Goal: Information Seeking & Learning: Find specific fact

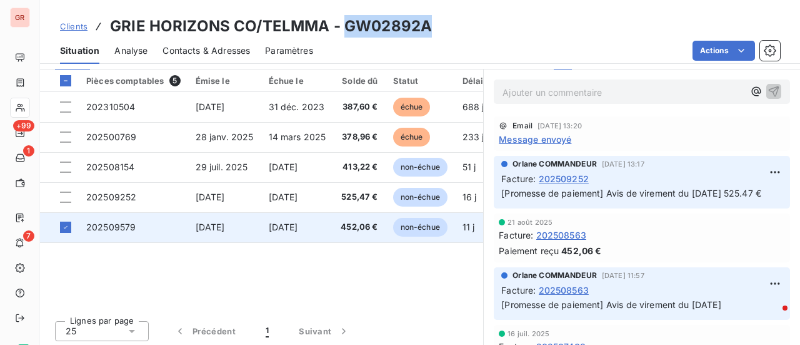
scroll to position [342, 0]
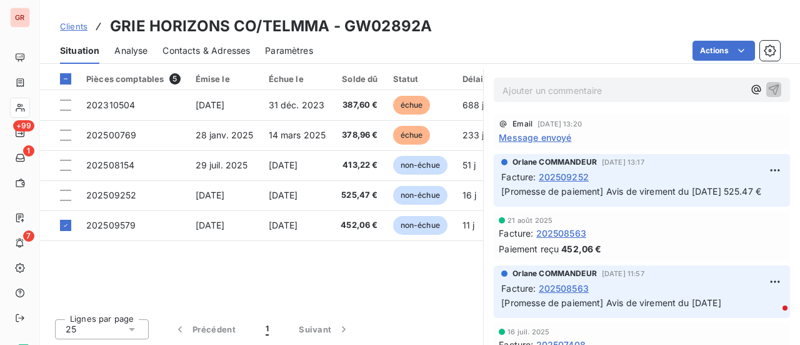
click at [424, 38] on div "Situation Analyse Contacts & Adresses Paramètres Actions" at bounding box center [420, 51] width 760 height 26
drag, startPoint x: 428, startPoint y: 32, endPoint x: 346, endPoint y: 29, distance: 81.9
click at [346, 29] on div "Clients GRIE HORIZONS CO/TELMMA - GW02892A" at bounding box center [420, 26] width 760 height 23
copy h3 "GW02892A"
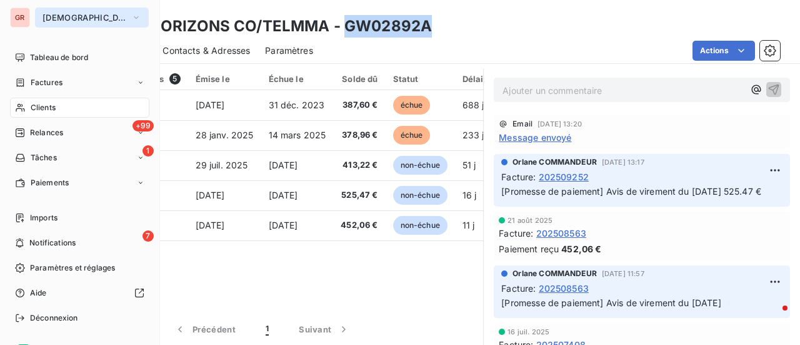
click at [131, 18] on icon "button" at bounding box center [136, 17] width 10 height 13
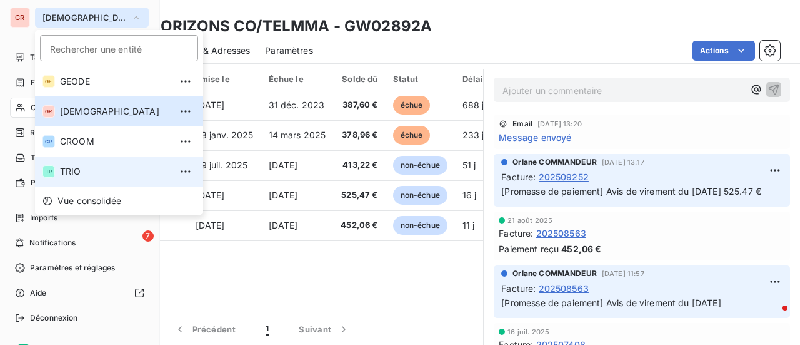
click at [84, 171] on span "TRIO" at bounding box center [115, 171] width 111 height 13
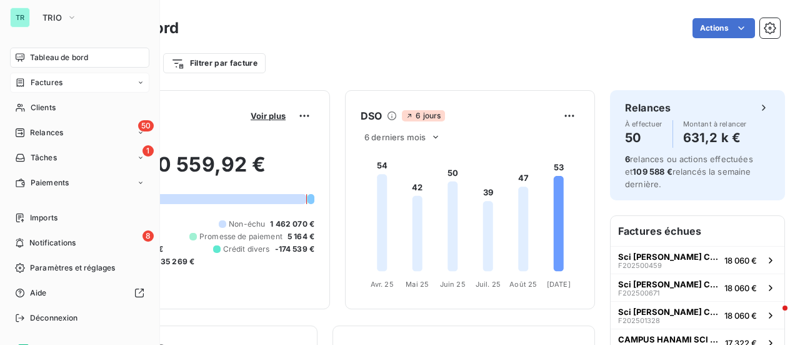
click at [54, 81] on span "Factures" at bounding box center [47, 82] width 32 height 11
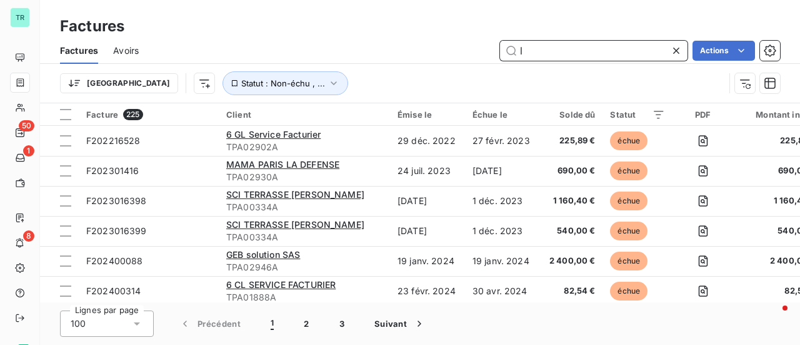
drag, startPoint x: 555, startPoint y: 51, endPoint x: 442, endPoint y: 56, distance: 113.3
click at [442, 56] on div "l Actions" at bounding box center [467, 51] width 627 height 20
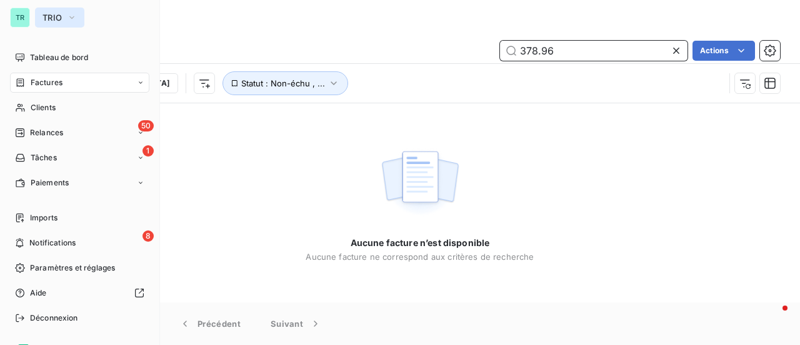
type input "378.96"
click at [73, 19] on icon "button" at bounding box center [72, 17] width 10 height 13
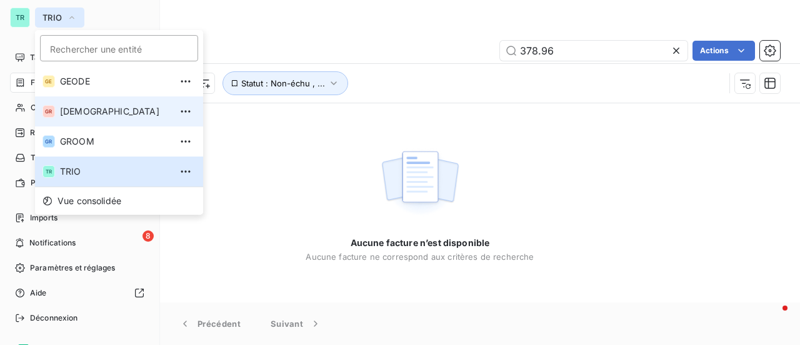
click at [81, 111] on span "[DEMOGRAPHIC_DATA]" at bounding box center [115, 111] width 111 height 13
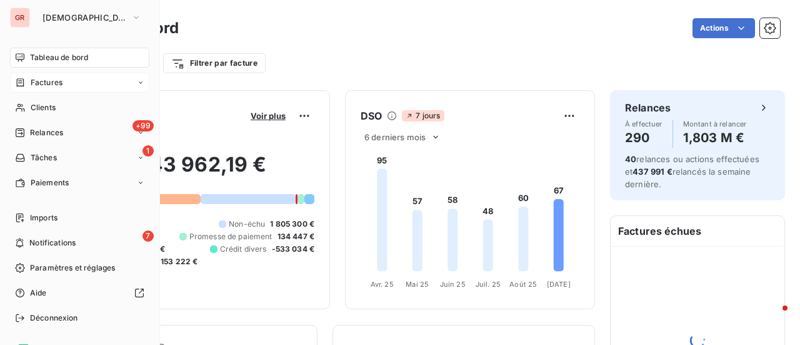
click at [73, 84] on div "Factures" at bounding box center [79, 83] width 139 height 20
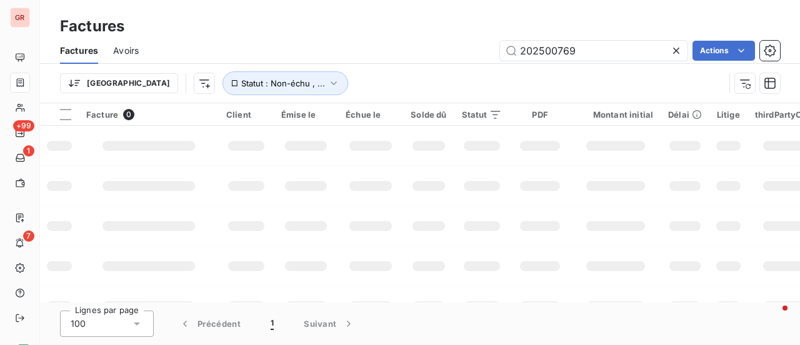
drag, startPoint x: 607, startPoint y: 62, endPoint x: 323, endPoint y: 62, distance: 284.5
click at [323, 62] on div "Factures Avoirs 202500769 Actions" at bounding box center [420, 51] width 760 height 26
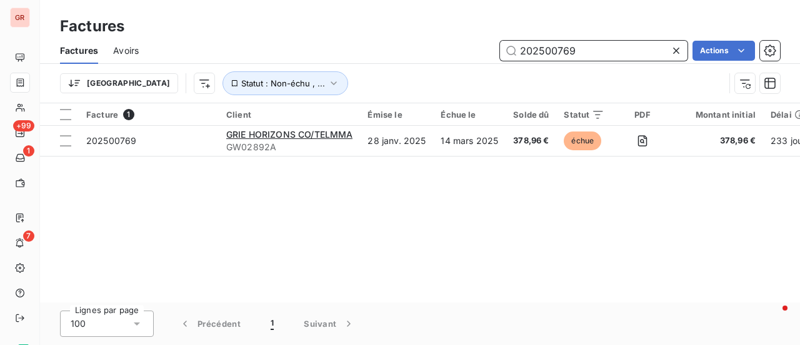
click at [590, 52] on input "202500769" at bounding box center [594, 51] width 188 height 20
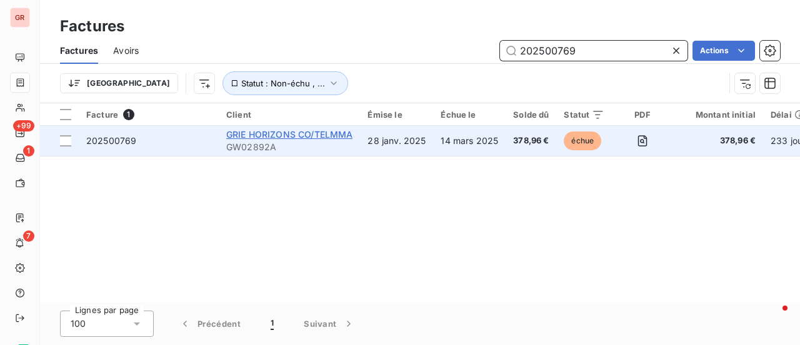
drag, startPoint x: 386, startPoint y: 94, endPoint x: 236, endPoint y: 131, distance: 154.5
click at [269, 122] on div "Factures Factures Avoirs 202500769 Actions Trier Statut : Non-échu , ... Factur…" at bounding box center [420, 172] width 760 height 345
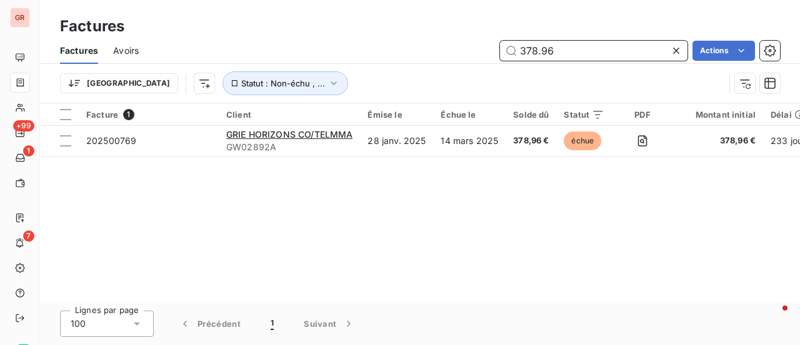
type input "378.96"
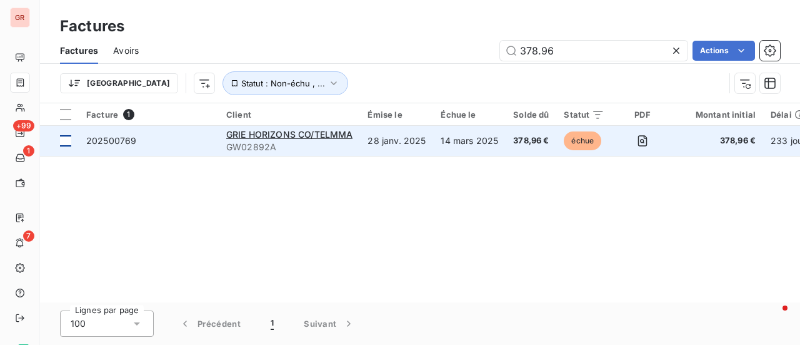
click at [70, 139] on div at bounding box center [65, 140] width 11 height 11
click at [106, 140] on span "202500769" at bounding box center [111, 140] width 50 height 11
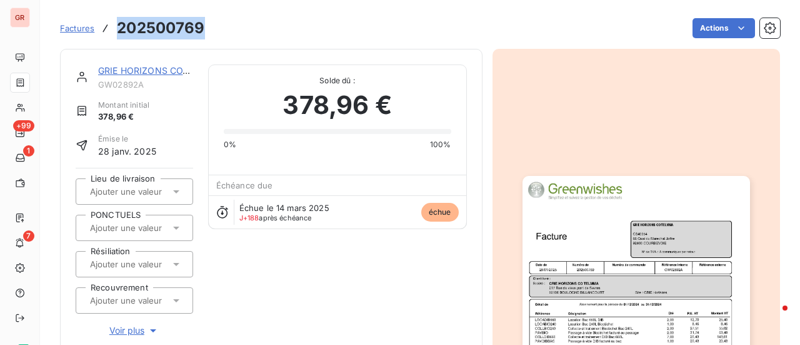
drag, startPoint x: 194, startPoint y: 30, endPoint x: 123, endPoint y: 31, distance: 71.3
click at [115, 28] on div "Factures 202500769 Actions" at bounding box center [420, 28] width 720 height 26
copy h3 "202500769"
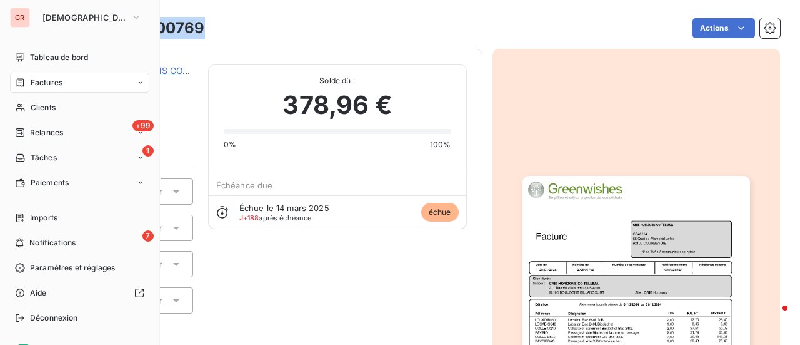
click at [54, 82] on span "Factures" at bounding box center [47, 82] width 32 height 11
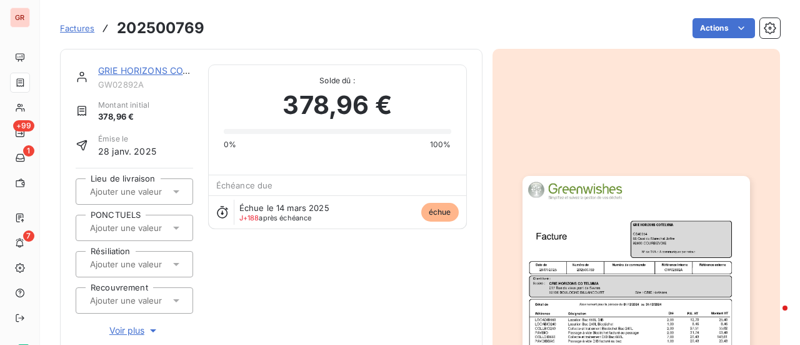
click at [135, 68] on link "GRIE HORIZONS CO/TELMMA" at bounding box center [161, 70] width 126 height 11
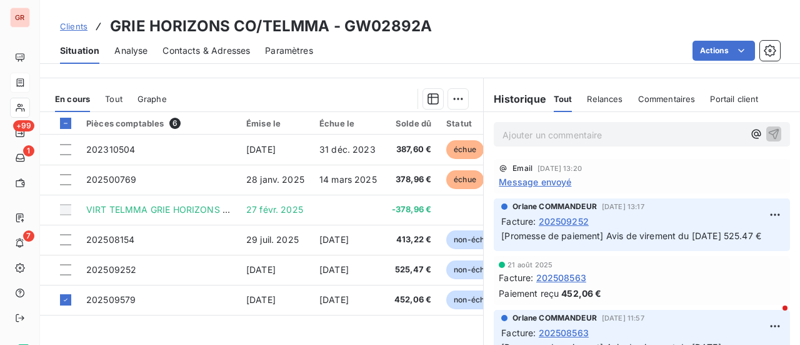
scroll to position [279, 0]
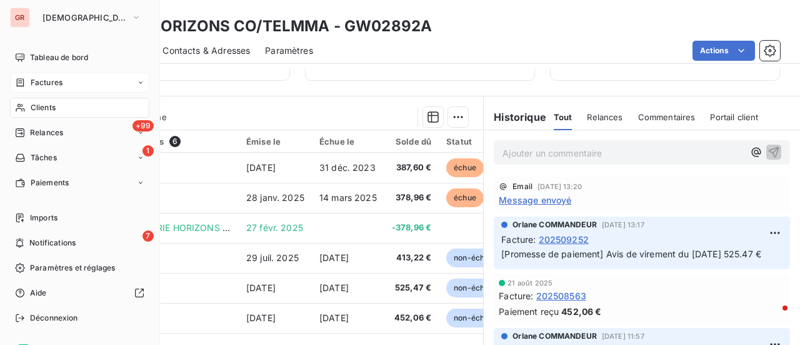
click at [59, 86] on span "Factures" at bounding box center [47, 82] width 32 height 11
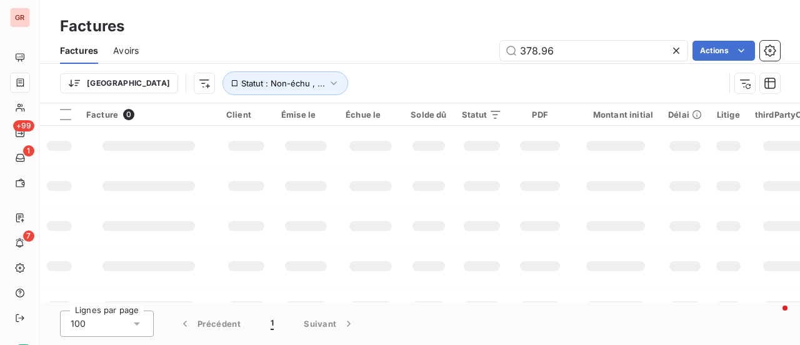
drag, startPoint x: 575, startPoint y: 48, endPoint x: 345, endPoint y: 91, distance: 234.0
click at [385, 81] on div "Factures Avoirs 378.96 Actions Trier Statut : Non-échu , ..." at bounding box center [420, 70] width 760 height 65
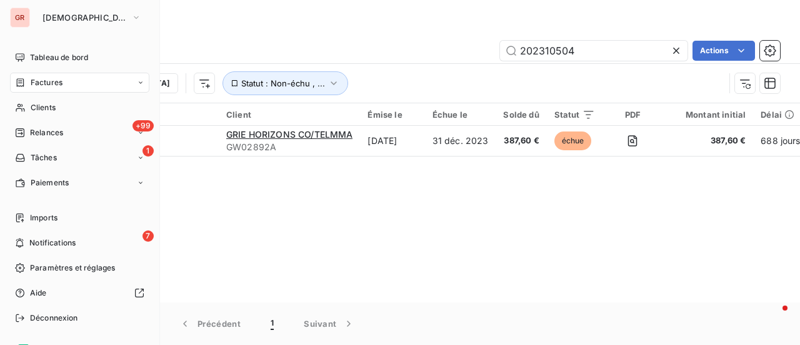
click at [59, 84] on span "Factures" at bounding box center [47, 82] width 32 height 11
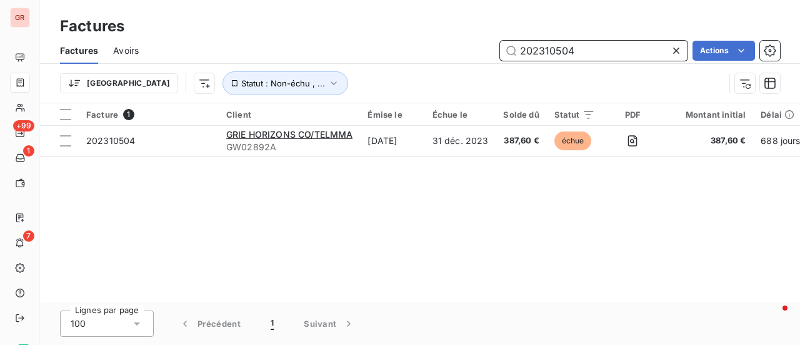
drag, startPoint x: 590, startPoint y: 56, endPoint x: 381, endPoint y: 58, distance: 208.8
click at [381, 58] on div "202310504 Actions" at bounding box center [467, 51] width 627 height 20
paste input "407015"
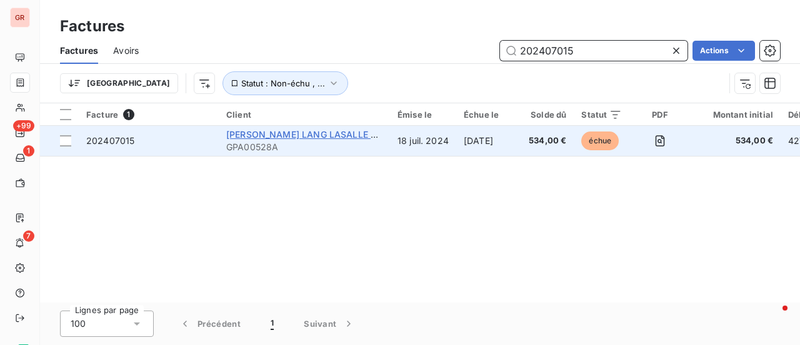
type input "202407015"
click at [310, 138] on span "[PERSON_NAME] LANG LASALLE SERVICES SAS" at bounding box center [330, 134] width 208 height 11
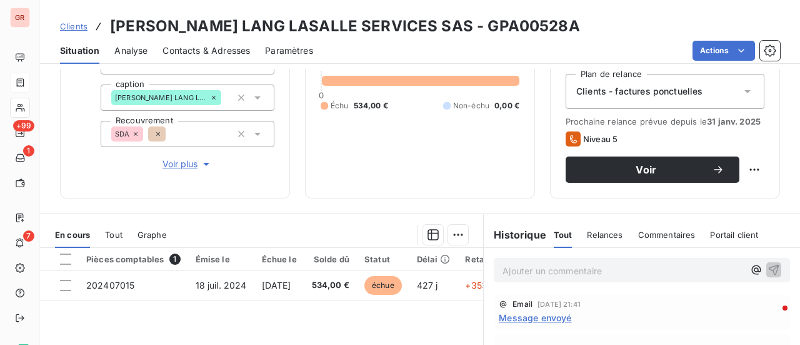
scroll to position [125, 0]
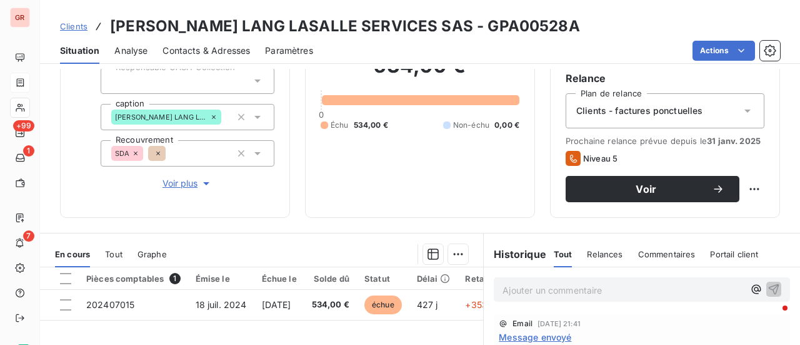
click at [546, 336] on span "Message envoyé" at bounding box center [535, 336] width 73 height 13
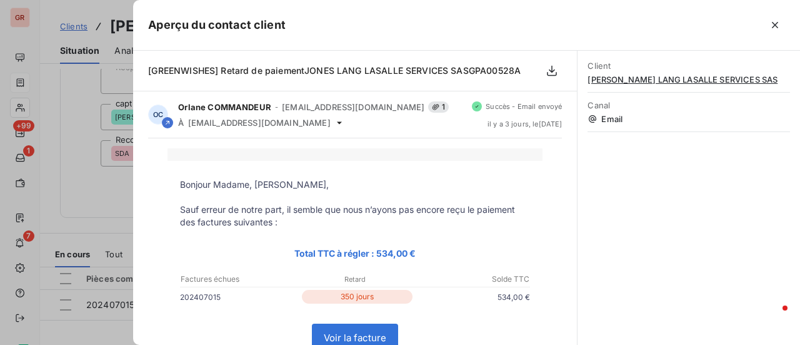
click at [97, 208] on div at bounding box center [400, 172] width 800 height 345
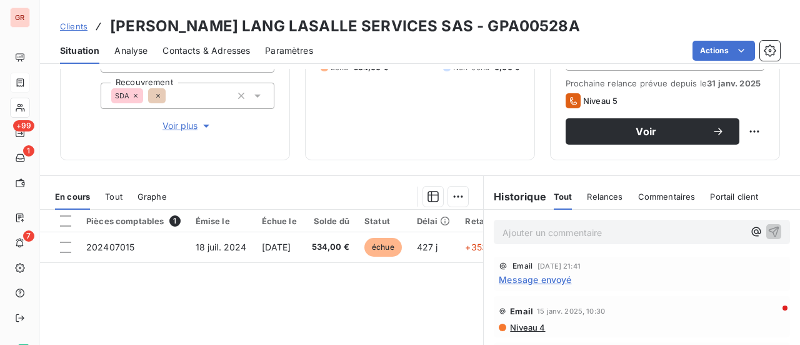
scroll to position [250, 0]
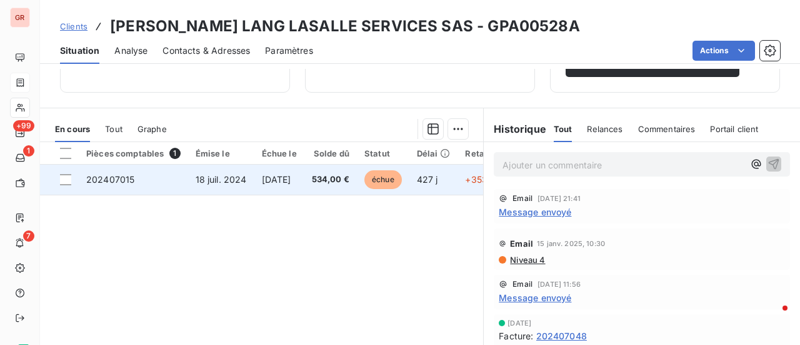
click at [100, 180] on span "202407015" at bounding box center [110, 179] width 48 height 11
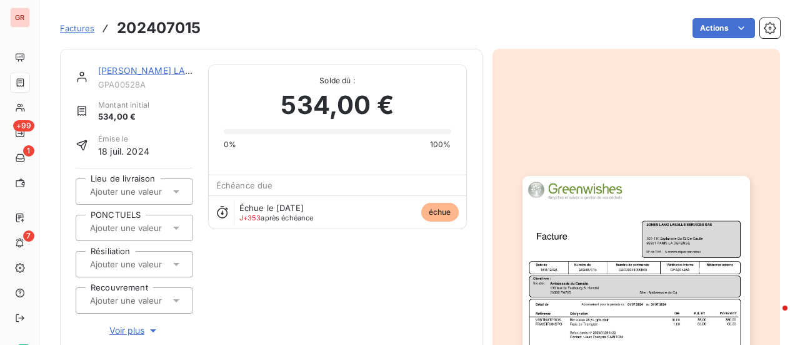
click at [623, 292] on img "button" at bounding box center [637, 336] width 228 height 321
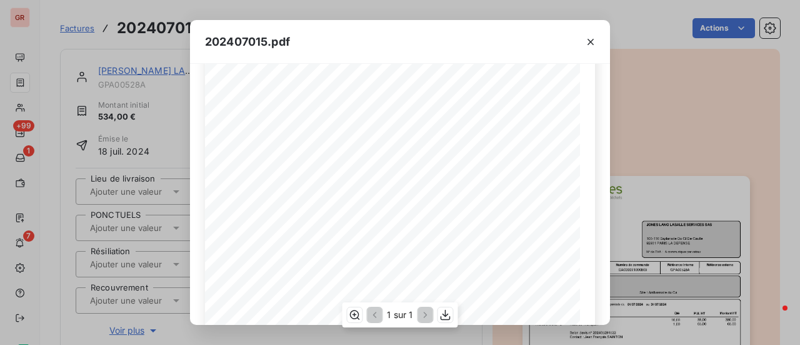
scroll to position [63, 0]
click at [595, 43] on icon "button" at bounding box center [591, 42] width 13 height 13
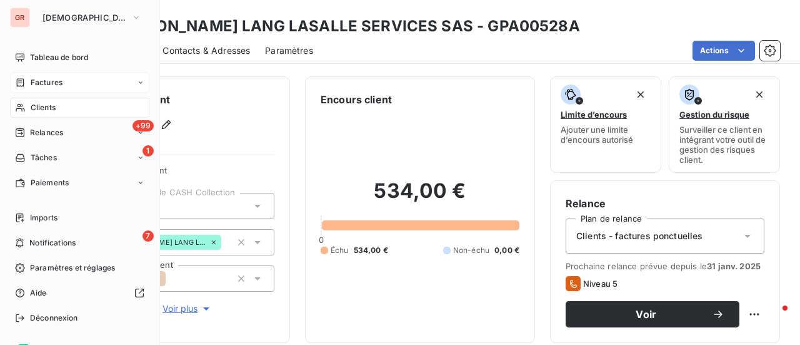
click at [63, 83] on div "Factures" at bounding box center [79, 83] width 139 height 20
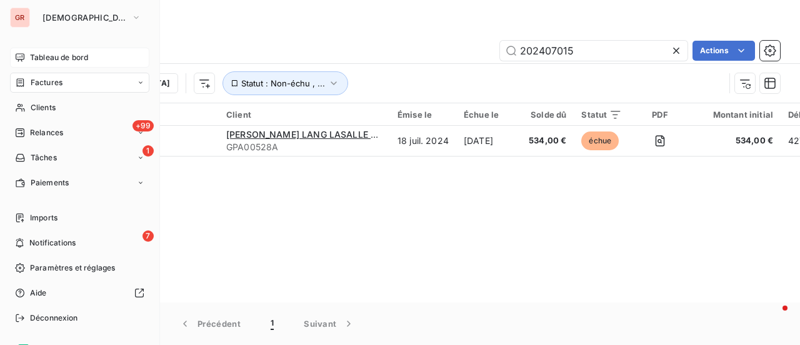
click at [69, 57] on span "Tableau de bord" at bounding box center [59, 57] width 58 height 11
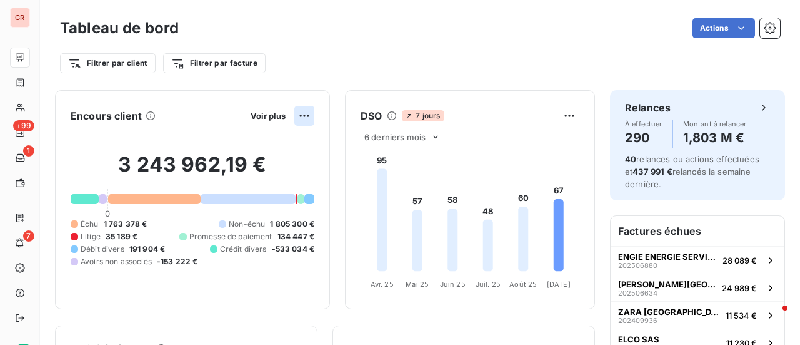
click at [297, 118] on html "GR +99 1 7 Tableau de bord Actions Filtrer par client Filtrer par facture Encou…" at bounding box center [400, 172] width 800 height 345
click at [265, 114] on html "GR +99 1 7 Tableau de bord Actions Filtrer par client Filtrer par facture Encou…" at bounding box center [400, 172] width 800 height 345
click at [300, 116] on html "GR +99 1 7 Tableau de bord Actions Filtrer par client Filtrer par facture Encou…" at bounding box center [400, 172] width 800 height 345
click at [256, 112] on html "GR +99 1 7 Tableau de bord Actions Filtrer par client Filtrer par facture Encou…" at bounding box center [400, 172] width 800 height 345
click at [251, 113] on span "Voir plus" at bounding box center [268, 116] width 35 height 10
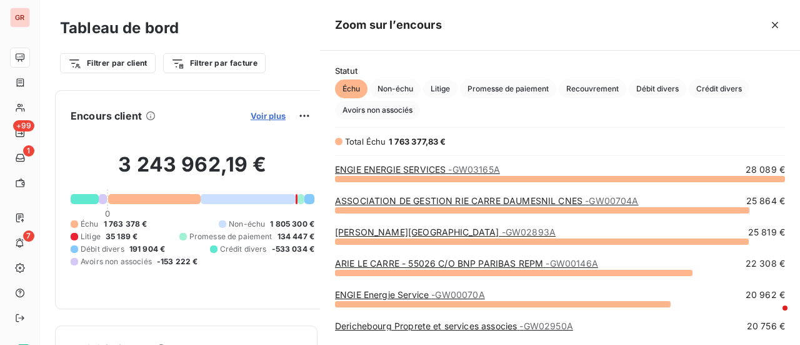
scroll to position [157, 470]
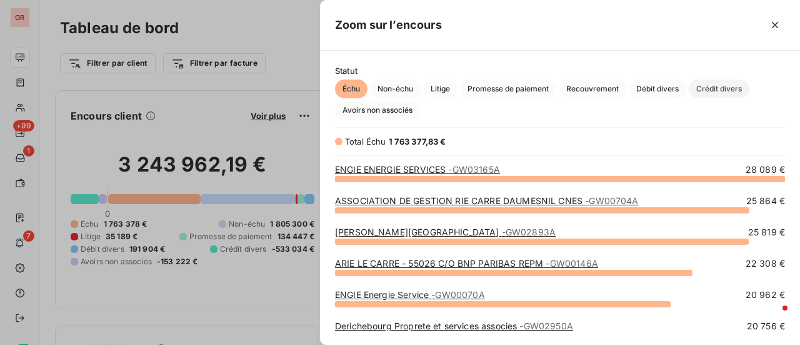
click at [722, 88] on span "Crédit divers" at bounding box center [719, 88] width 61 height 19
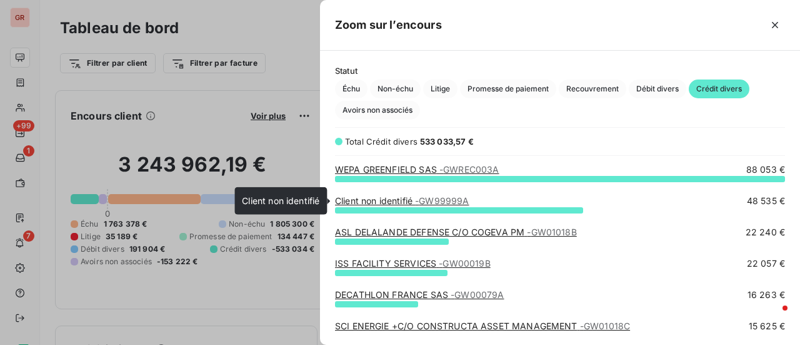
click at [426, 200] on span "- GW99999A" at bounding box center [442, 200] width 54 height 11
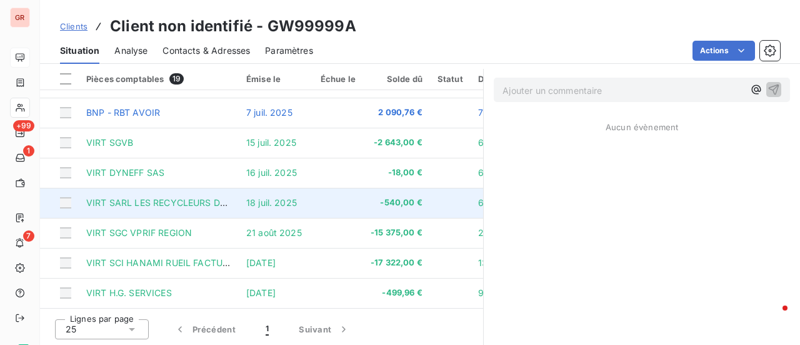
scroll to position [313, 0]
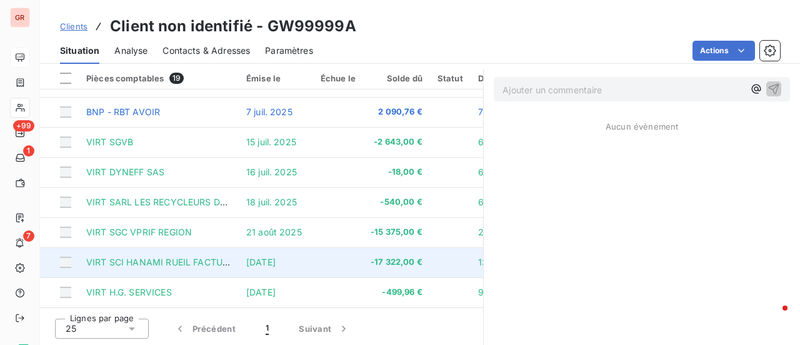
click at [219, 258] on span "VIRT SCI HANAMI RUEIL FACTURE F202501330 TRIO (17 322 €)" at bounding box center [222, 261] width 273 height 11
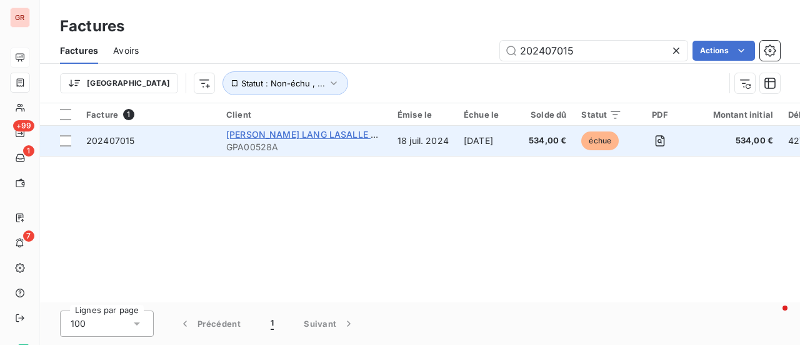
click at [275, 130] on span "[PERSON_NAME] LANG LASALLE SERVICES SAS" at bounding box center [330, 134] width 208 height 11
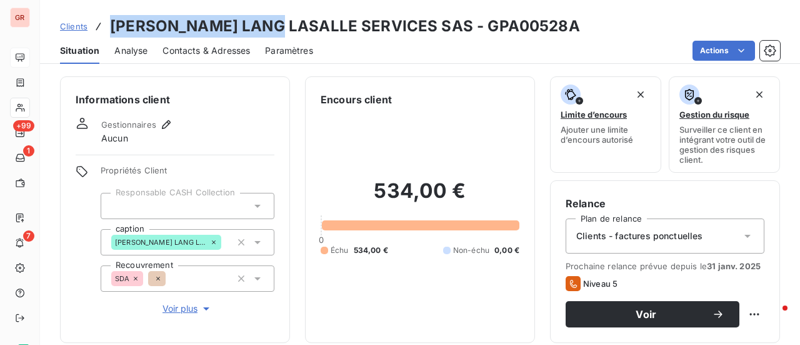
drag, startPoint x: 253, startPoint y: 29, endPoint x: 103, endPoint y: 26, distance: 150.7
click at [103, 26] on div "Clients [PERSON_NAME] LANG LASALLE SERVICES SAS - GPA00528A" at bounding box center [320, 26] width 520 height 23
copy h3 "[PERSON_NAME] LANG LASALLE"
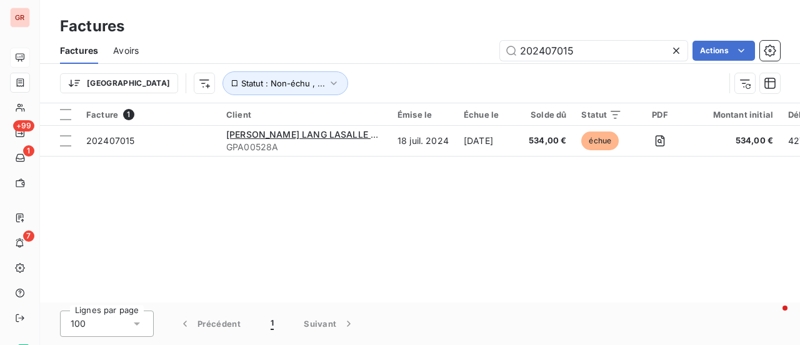
drag, startPoint x: 587, startPoint y: 56, endPoint x: 433, endPoint y: 59, distance: 154.5
click at [433, 59] on div "202407015 Actions" at bounding box center [467, 51] width 627 height 20
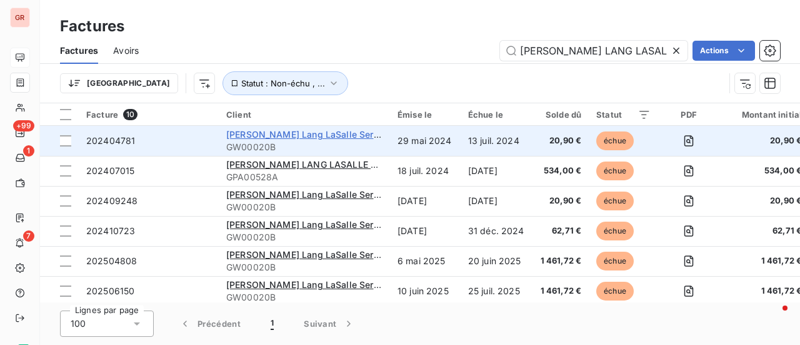
type input "[PERSON_NAME] LANG LASALLE"
click at [316, 139] on span "[PERSON_NAME] Lang LaSalle Services" at bounding box center [311, 134] width 170 height 11
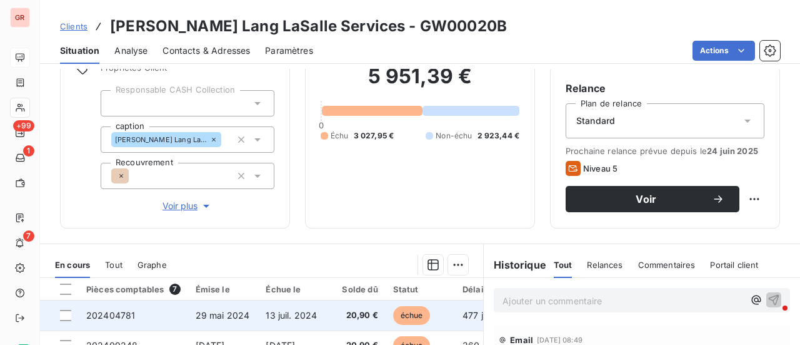
scroll to position [188, 0]
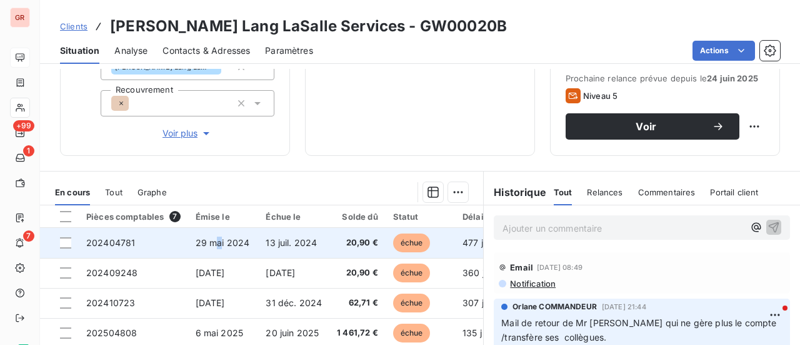
click at [219, 239] on span "29 mai 2024" at bounding box center [223, 242] width 54 height 11
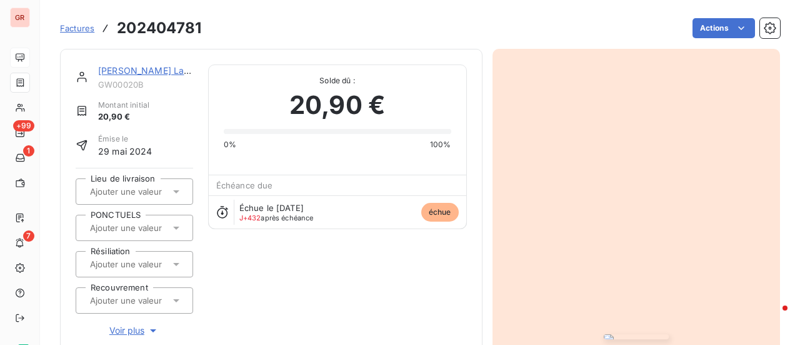
click at [608, 334] on img "button" at bounding box center [636, 336] width 65 height 5
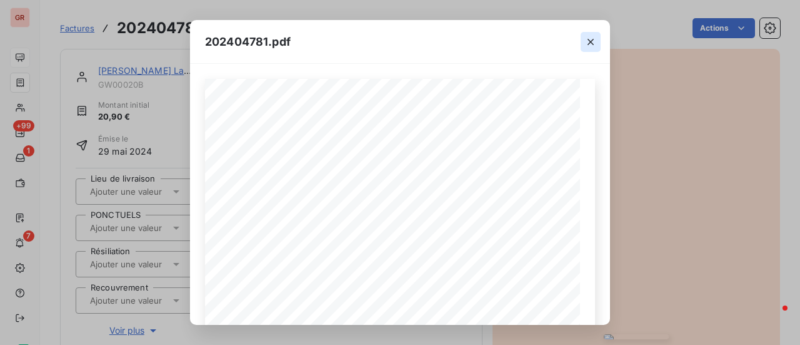
click at [594, 38] on icon "button" at bounding box center [591, 42] width 13 height 13
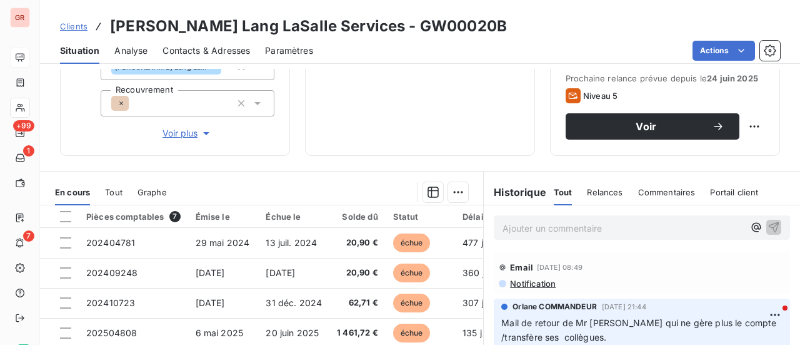
click at [227, 49] on span "Contacts & Adresses" at bounding box center [207, 50] width 88 height 13
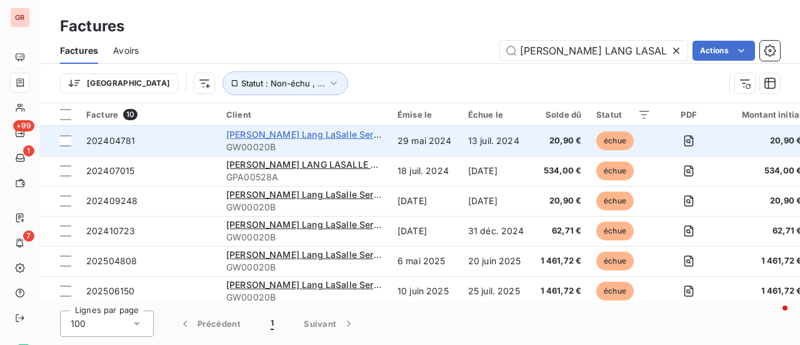
click at [274, 137] on span "[PERSON_NAME] Lang LaSalle Services" at bounding box center [311, 134] width 170 height 11
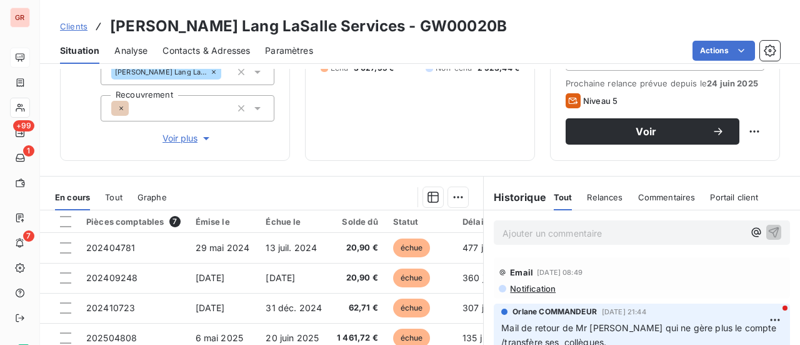
scroll to position [188, 0]
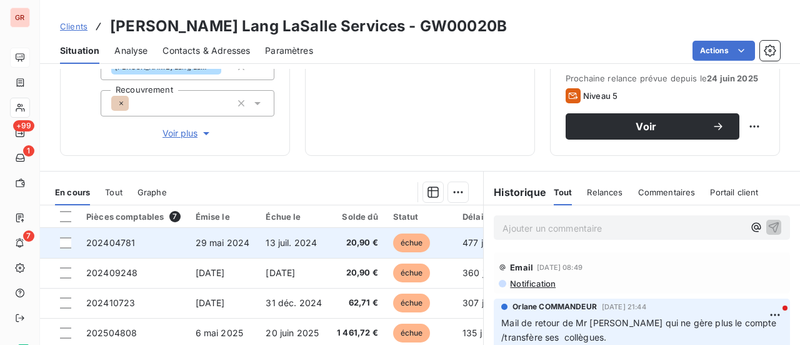
click at [231, 242] on span "29 mai 2024" at bounding box center [223, 242] width 54 height 11
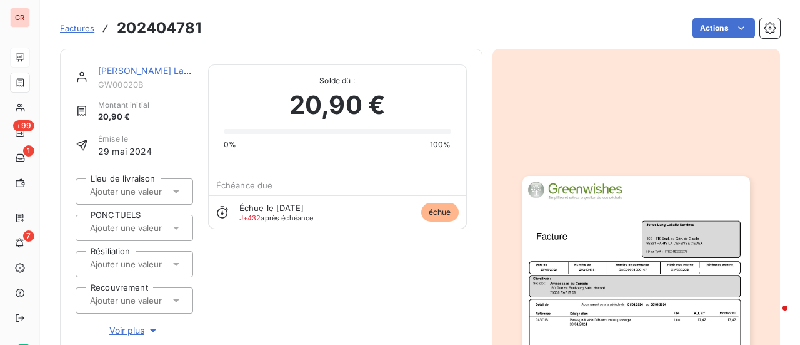
click at [594, 279] on img "button" at bounding box center [637, 336] width 228 height 321
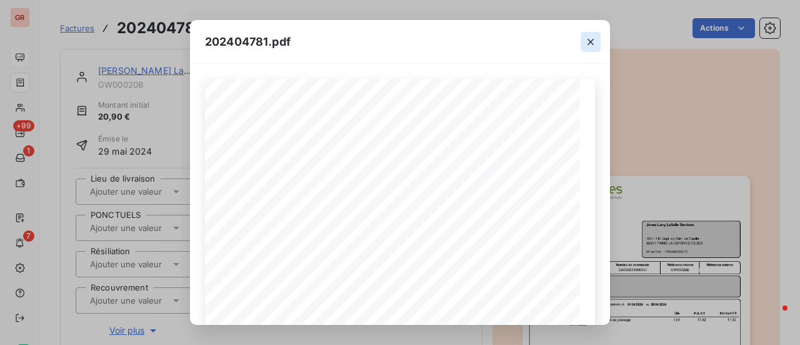
click at [595, 44] on icon "button" at bounding box center [591, 42] width 13 height 13
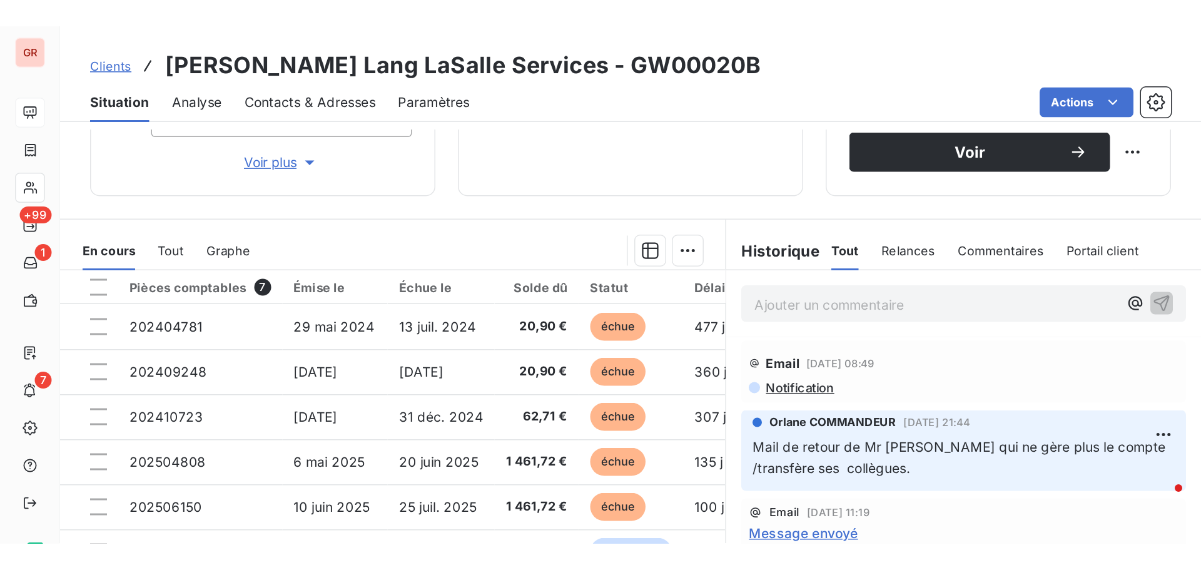
scroll to position [250, 0]
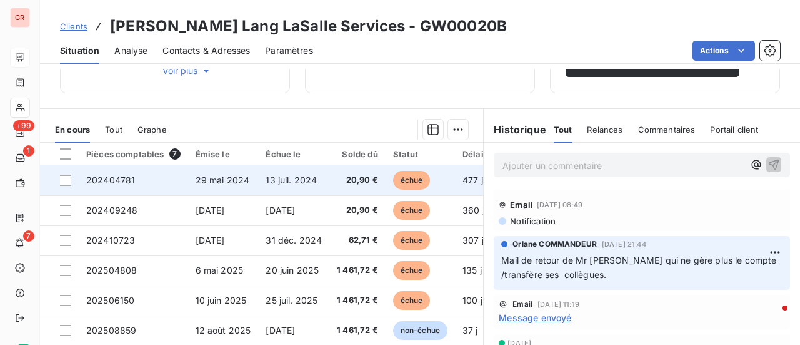
click at [234, 181] on span "29 mai 2024" at bounding box center [223, 179] width 54 height 11
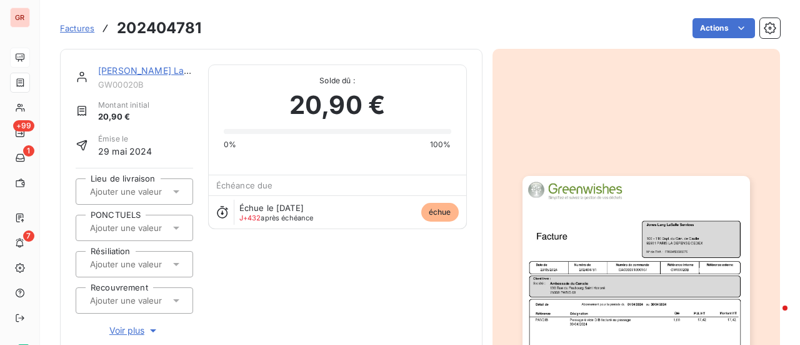
click at [595, 293] on img "button" at bounding box center [637, 336] width 228 height 321
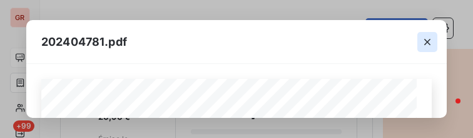
click at [425, 43] on icon "button" at bounding box center [427, 42] width 13 height 13
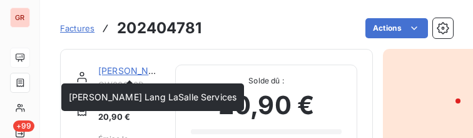
click at [131, 72] on link "[PERSON_NAME] Lang LaSalle Services" at bounding box center [182, 70] width 168 height 11
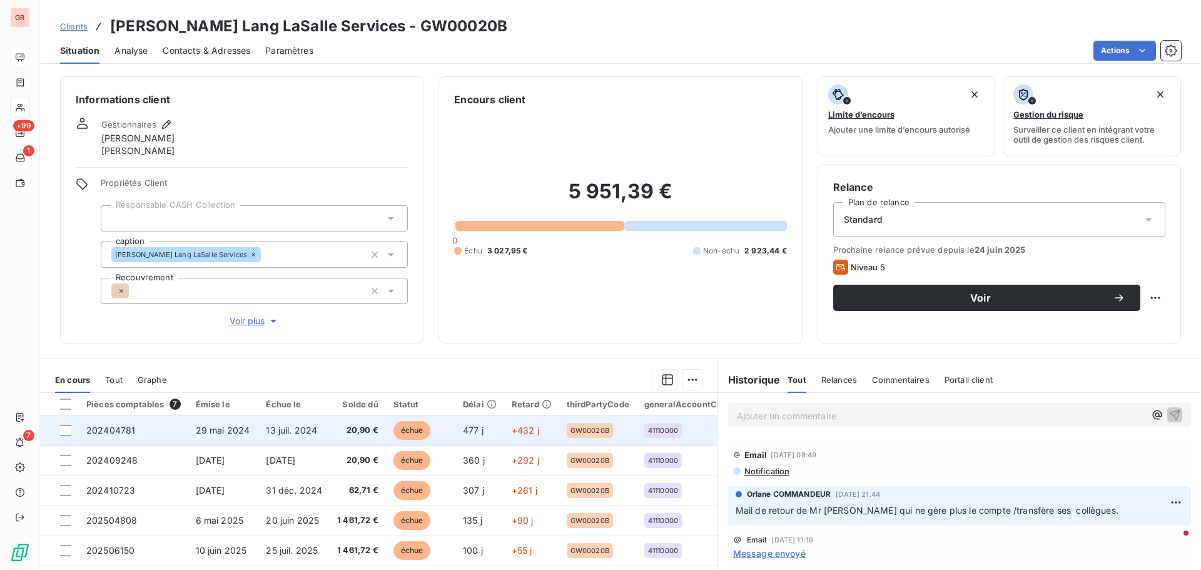
click at [307, 344] on span "13 juil. 2024" at bounding box center [291, 430] width 51 height 11
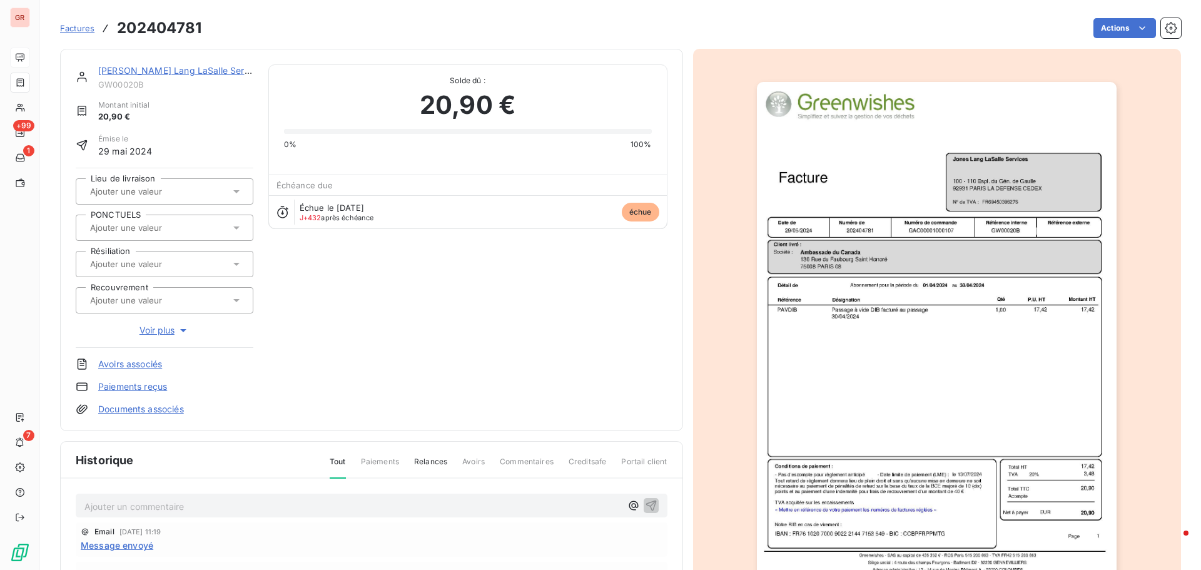
click at [800, 248] on img "button" at bounding box center [937, 336] width 360 height 509
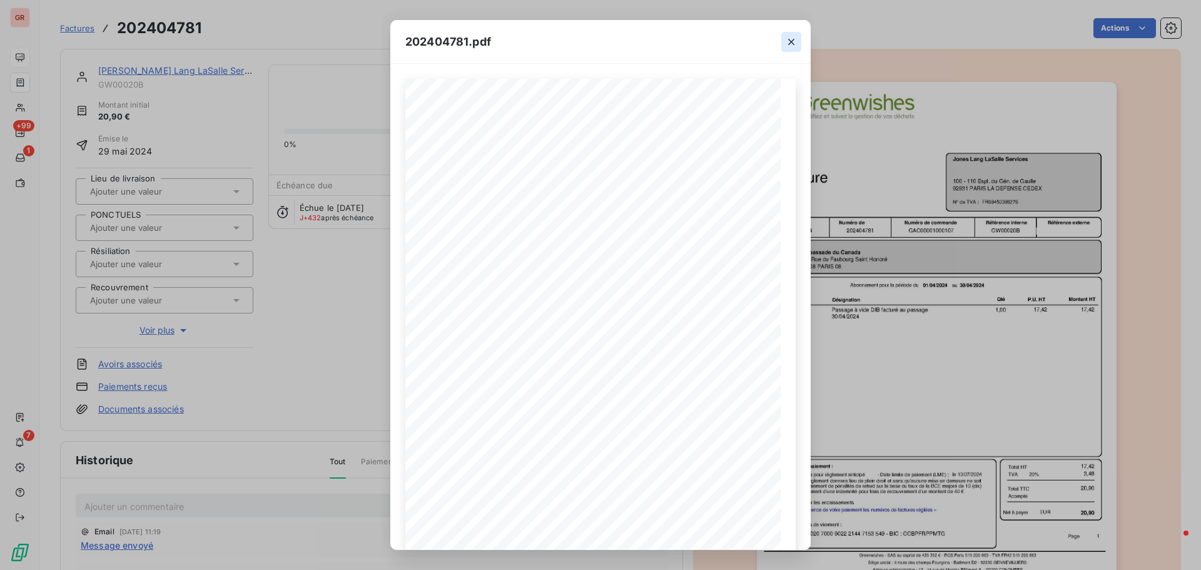
click at [795, 41] on icon "button" at bounding box center [791, 42] width 13 height 13
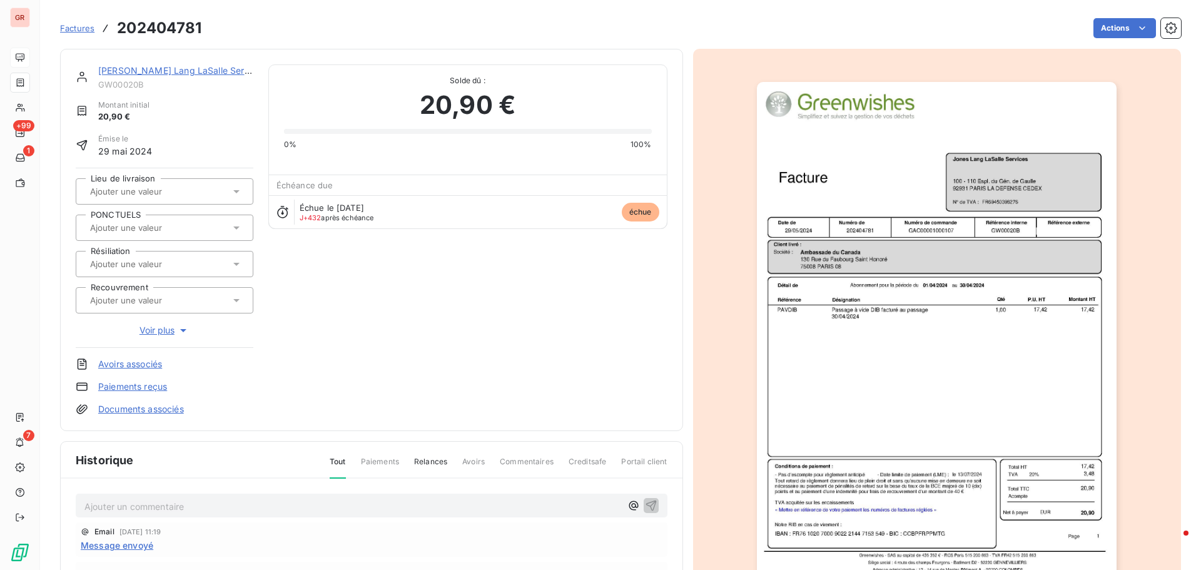
click at [800, 241] on img "button" at bounding box center [937, 336] width 360 height 509
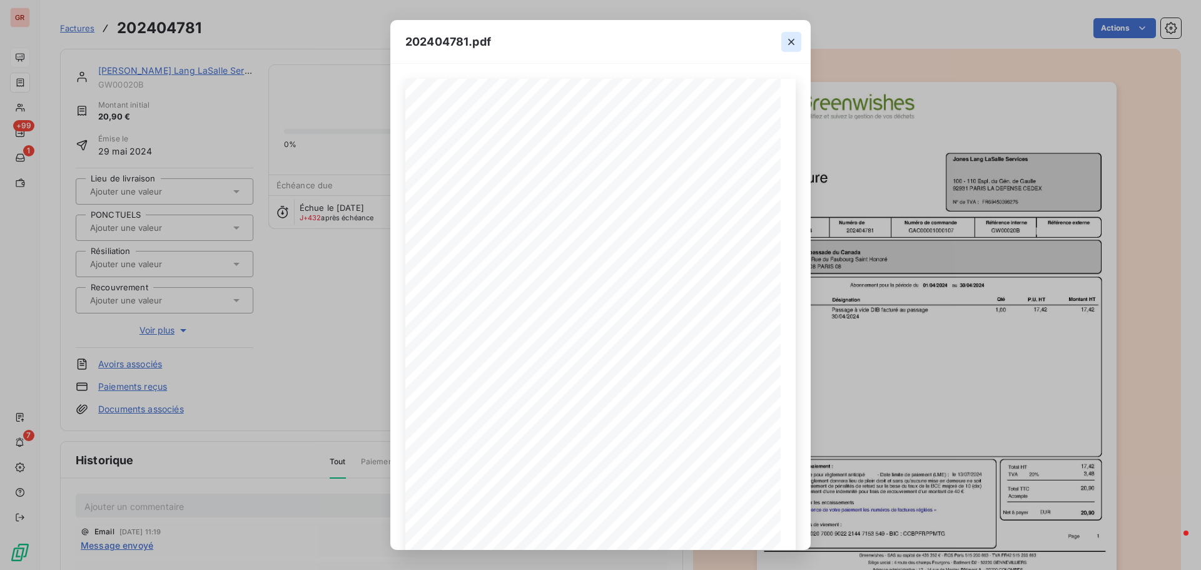
click at [790, 41] on icon "button" at bounding box center [791, 42] width 6 height 6
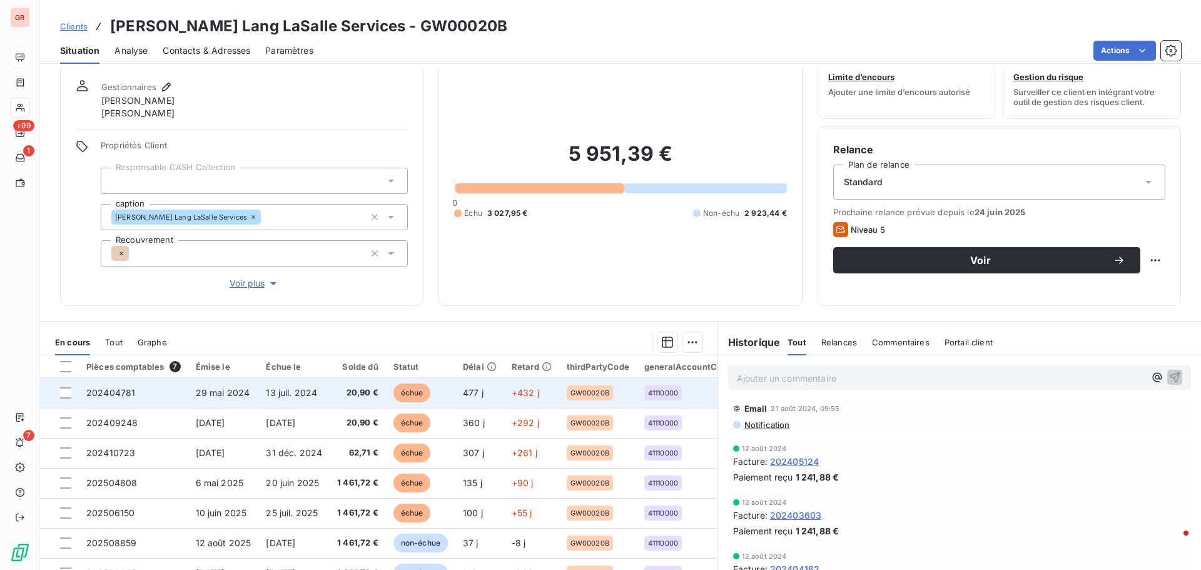
scroll to position [101, 0]
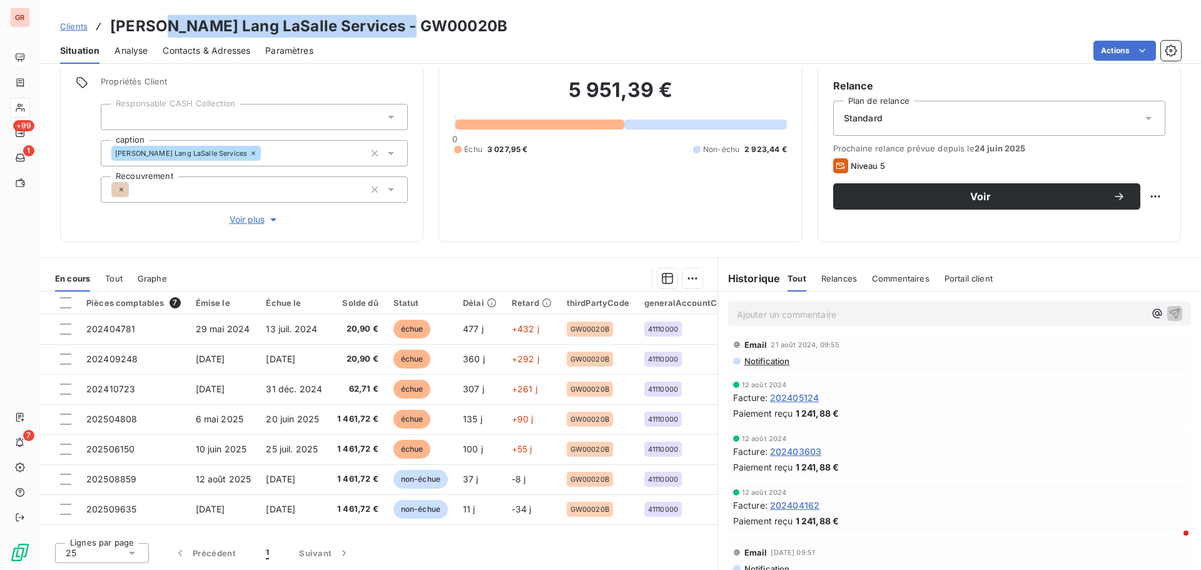
drag, startPoint x: 416, startPoint y: 24, endPoint x: 178, endPoint y: 28, distance: 238.3
click at [158, 24] on h3 "[PERSON_NAME] Lang LaSalle Services - GW00020B" at bounding box center [308, 26] width 397 height 23
click at [460, 34] on div "Clients [PERSON_NAME] Lang LaSalle Services - GW00020B" at bounding box center [620, 26] width 1160 height 23
drag, startPoint x: 323, startPoint y: 24, endPoint x: 99, endPoint y: 26, distance: 223.9
click at [99, 26] on div "Clients [PERSON_NAME] Lang LaSalle Services - GW00020B" at bounding box center [283, 26] width 447 height 23
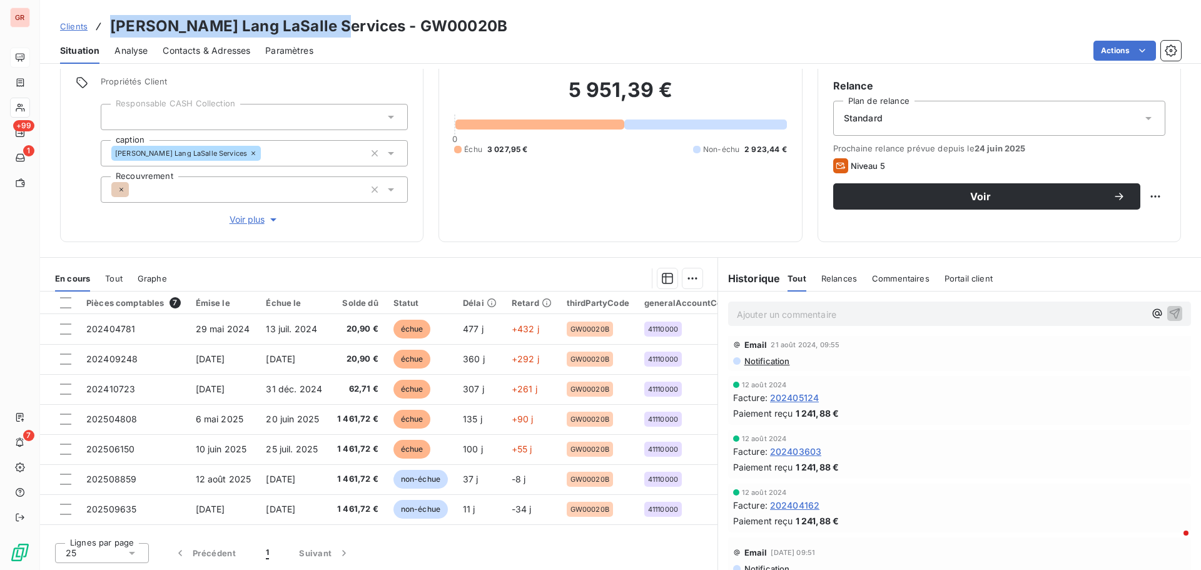
copy h3 "[PERSON_NAME] Lang LaSalle Services"
